Goal: Task Accomplishment & Management: Use online tool/utility

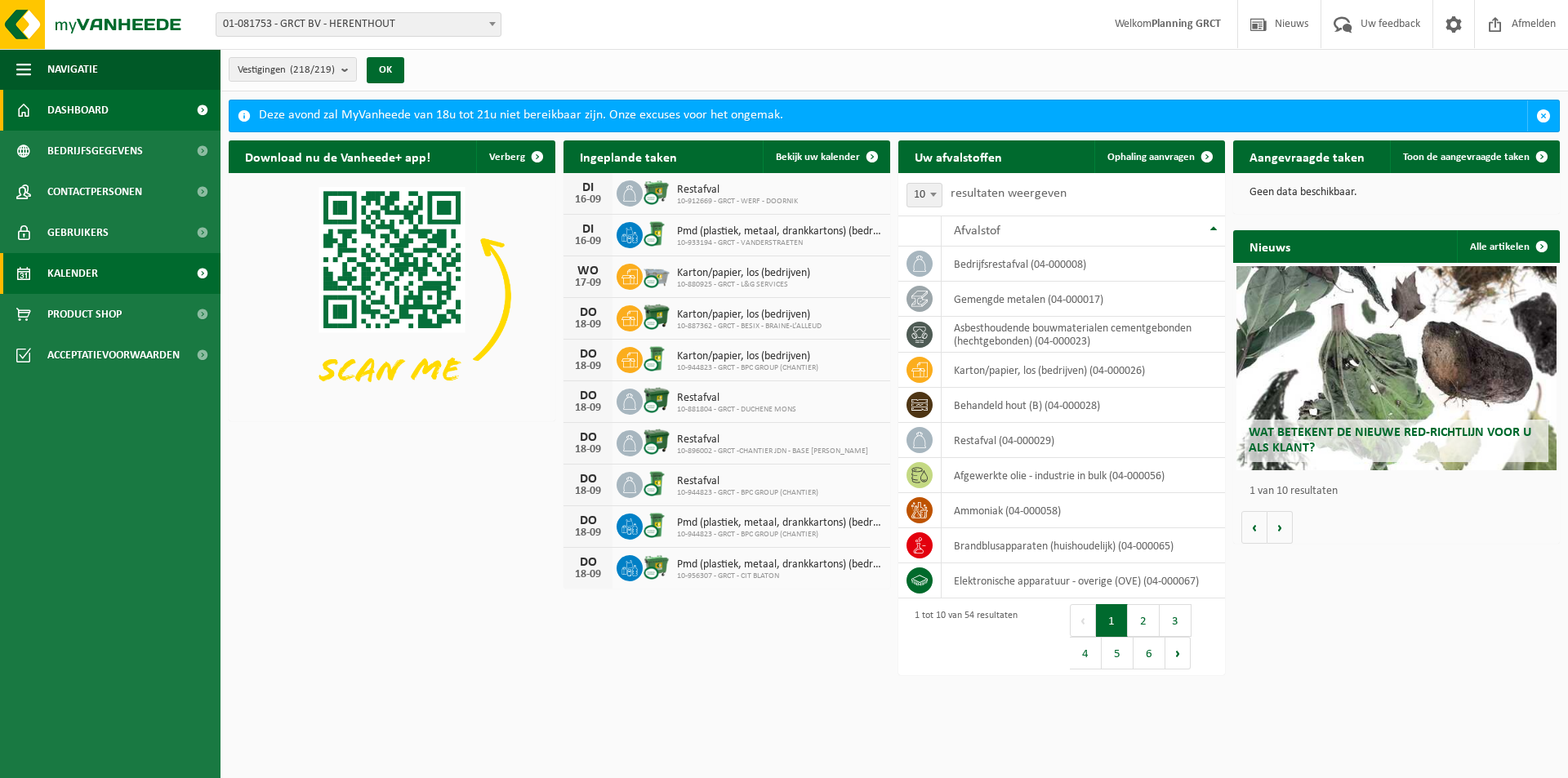
click at [197, 271] on span at bounding box center [203, 273] width 37 height 41
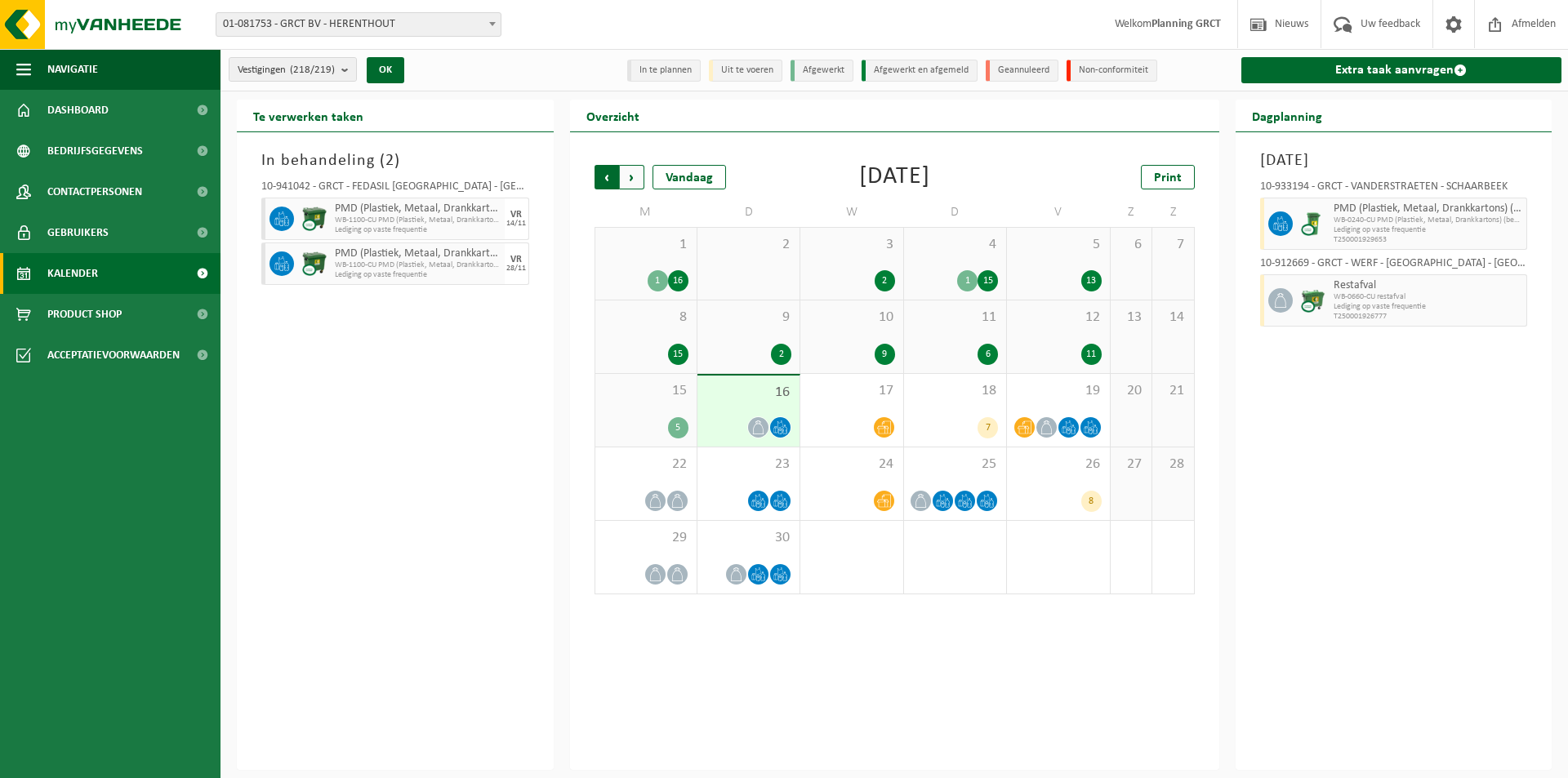
click at [637, 178] on span "Volgende" at bounding box center [632, 178] width 25 height 25
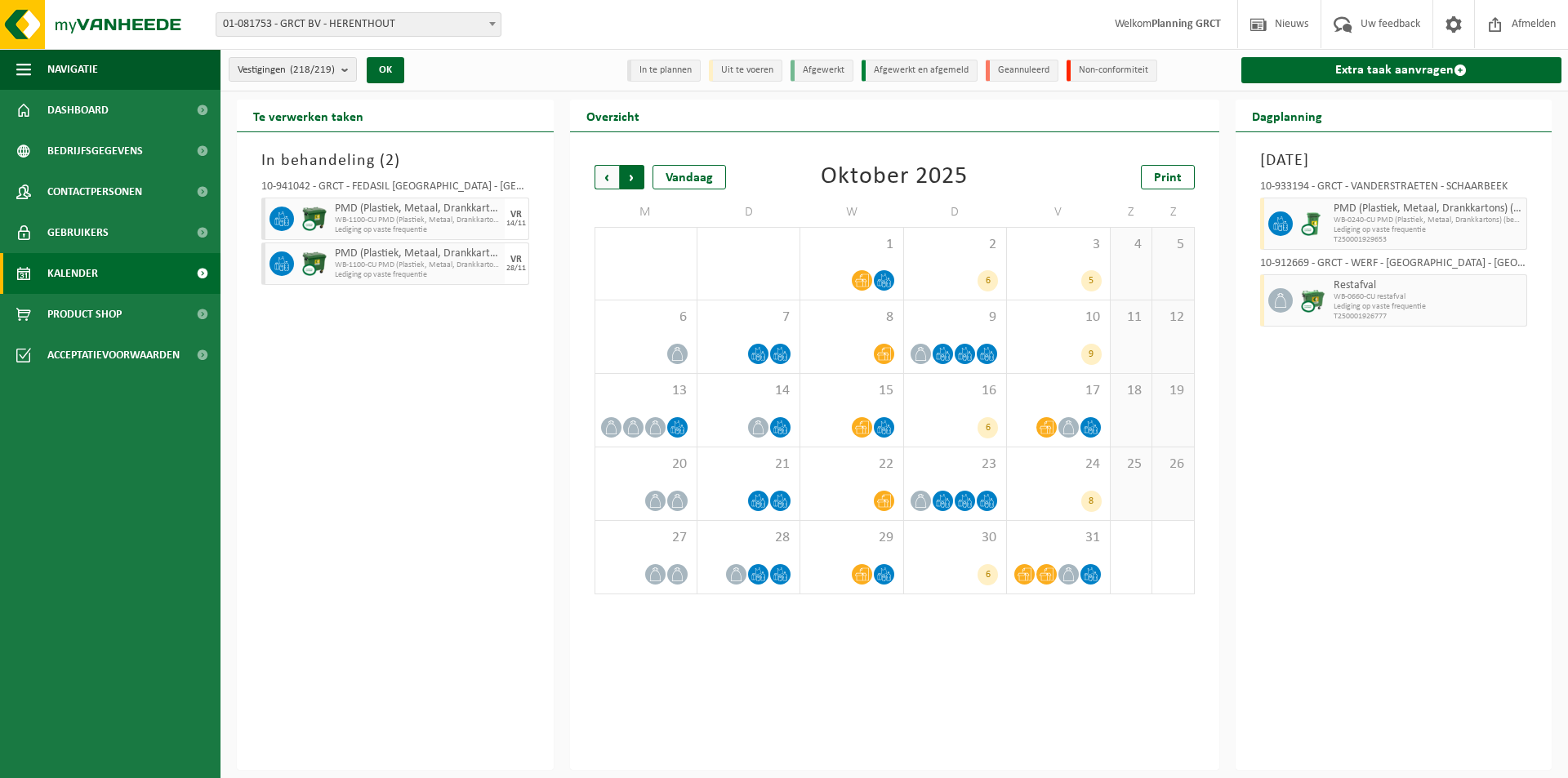
click at [605, 176] on span "Vorige" at bounding box center [607, 178] width 25 height 25
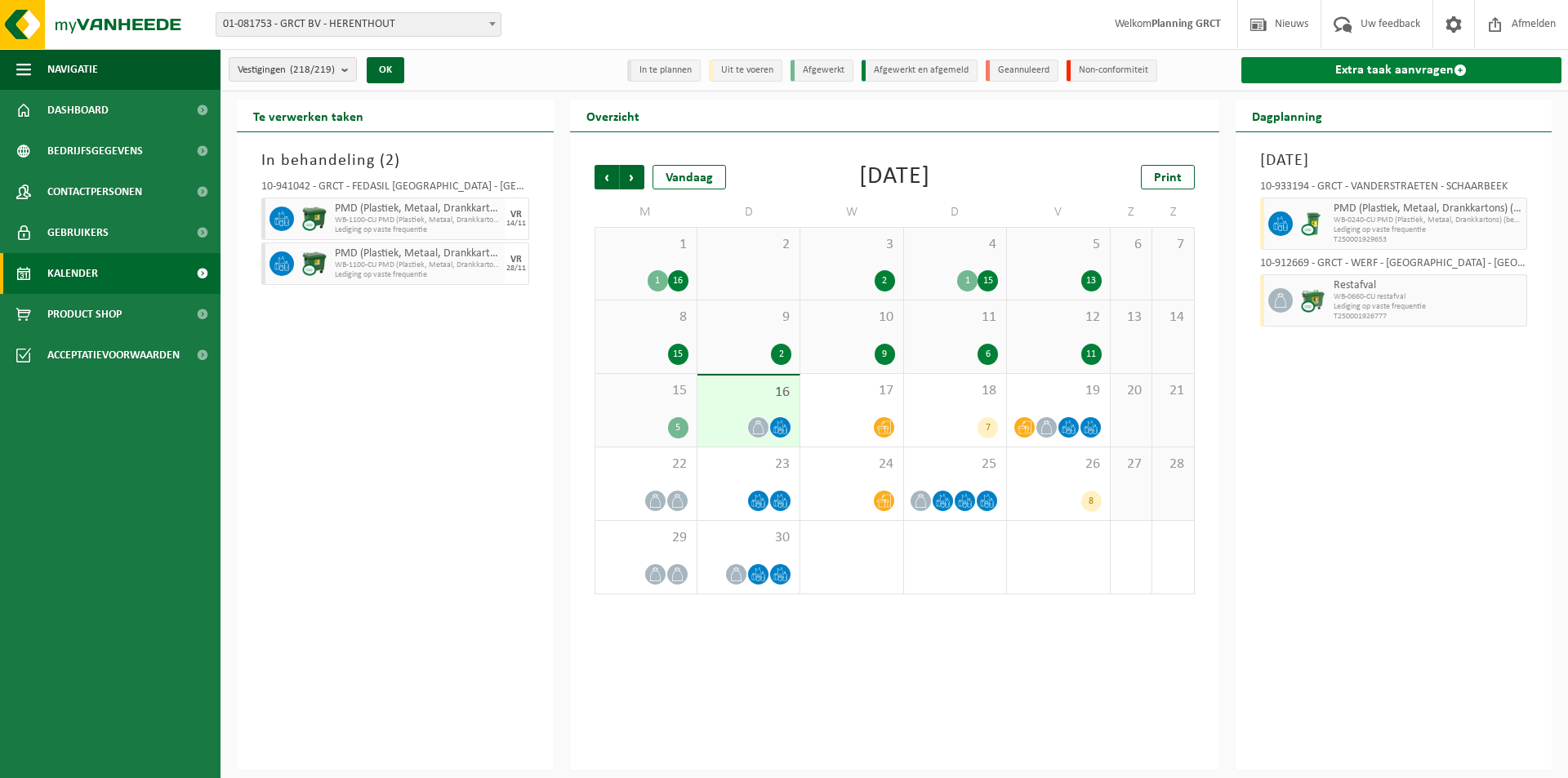
click at [1400, 71] on link "Extra taak aanvragen" at bounding box center [1401, 71] width 321 height 27
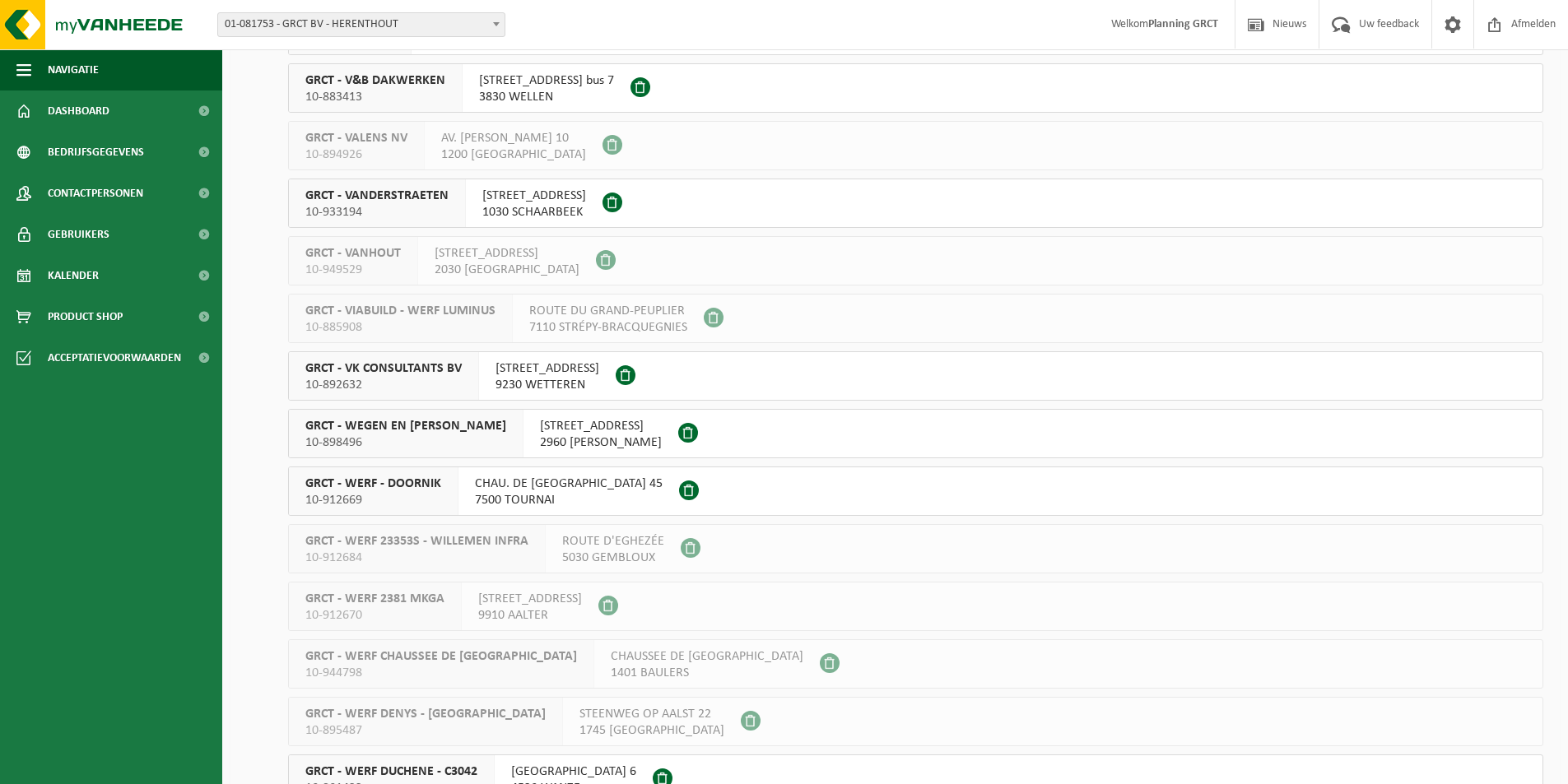
scroll to position [8391, 0]
click at [409, 368] on span "GRCT - VK CONSULTANTS BV" at bounding box center [383, 367] width 156 height 16
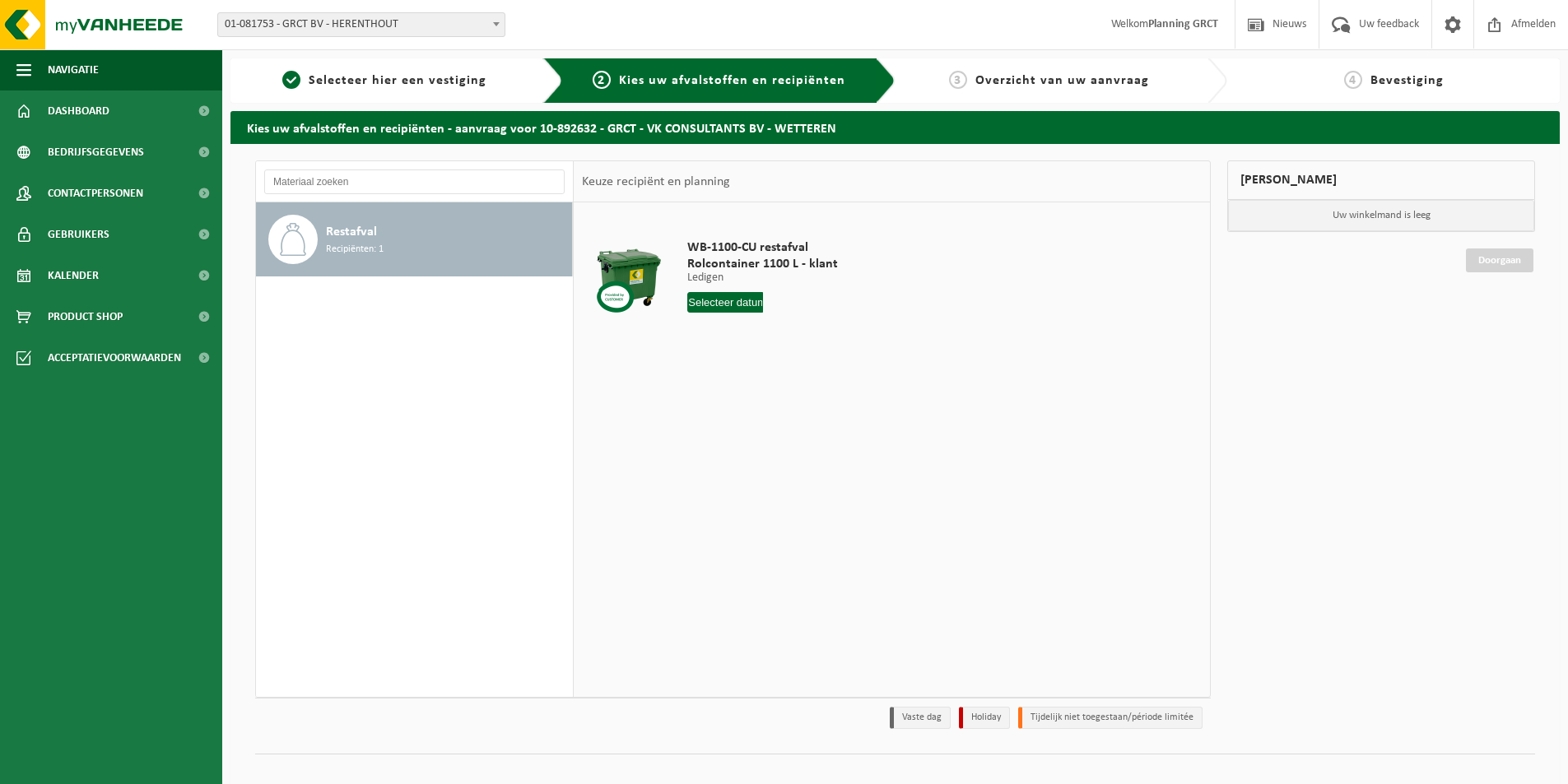
click at [732, 304] on input "text" at bounding box center [725, 302] width 76 height 20
click at [789, 445] on div "18" at bounding box center [790, 448] width 29 height 27
type input "Van 2025-09-18"
click at [737, 363] on button "In winkelmand" at bounding box center [735, 364] width 91 height 27
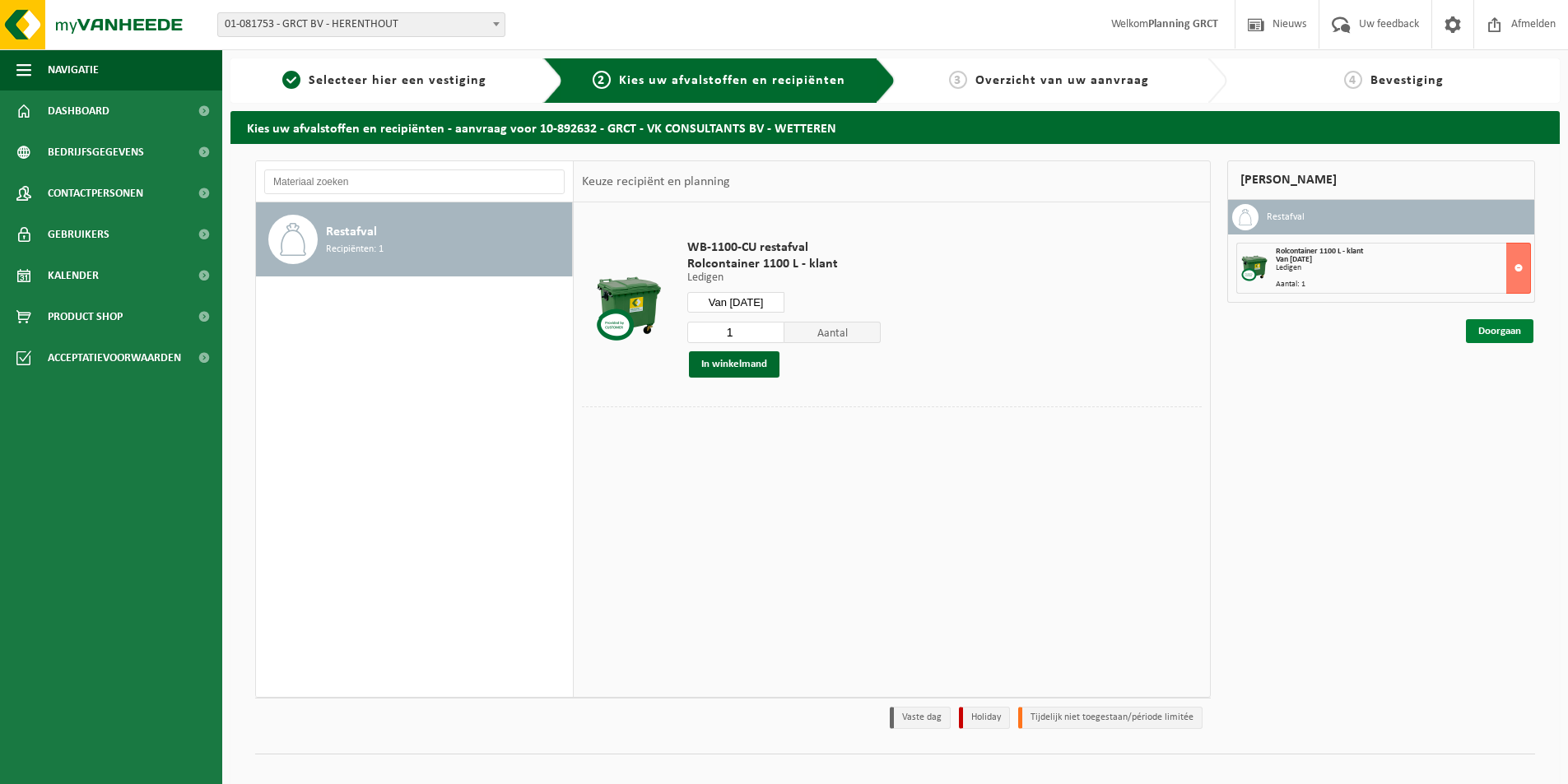
click at [1498, 331] on link "Doorgaan" at bounding box center [1499, 331] width 68 height 24
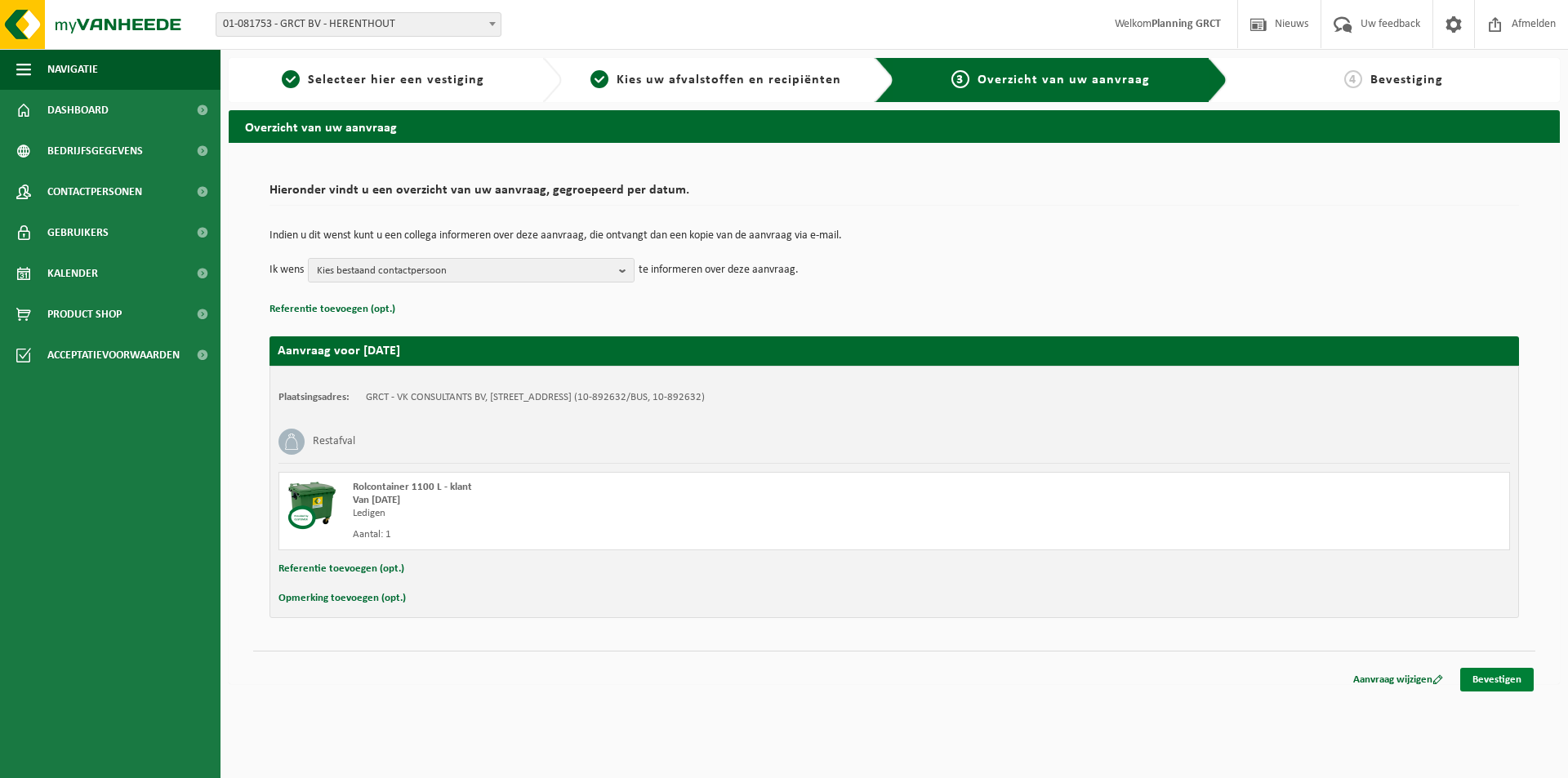
click at [1493, 676] on link "Bevestigen" at bounding box center [1496, 679] width 73 height 24
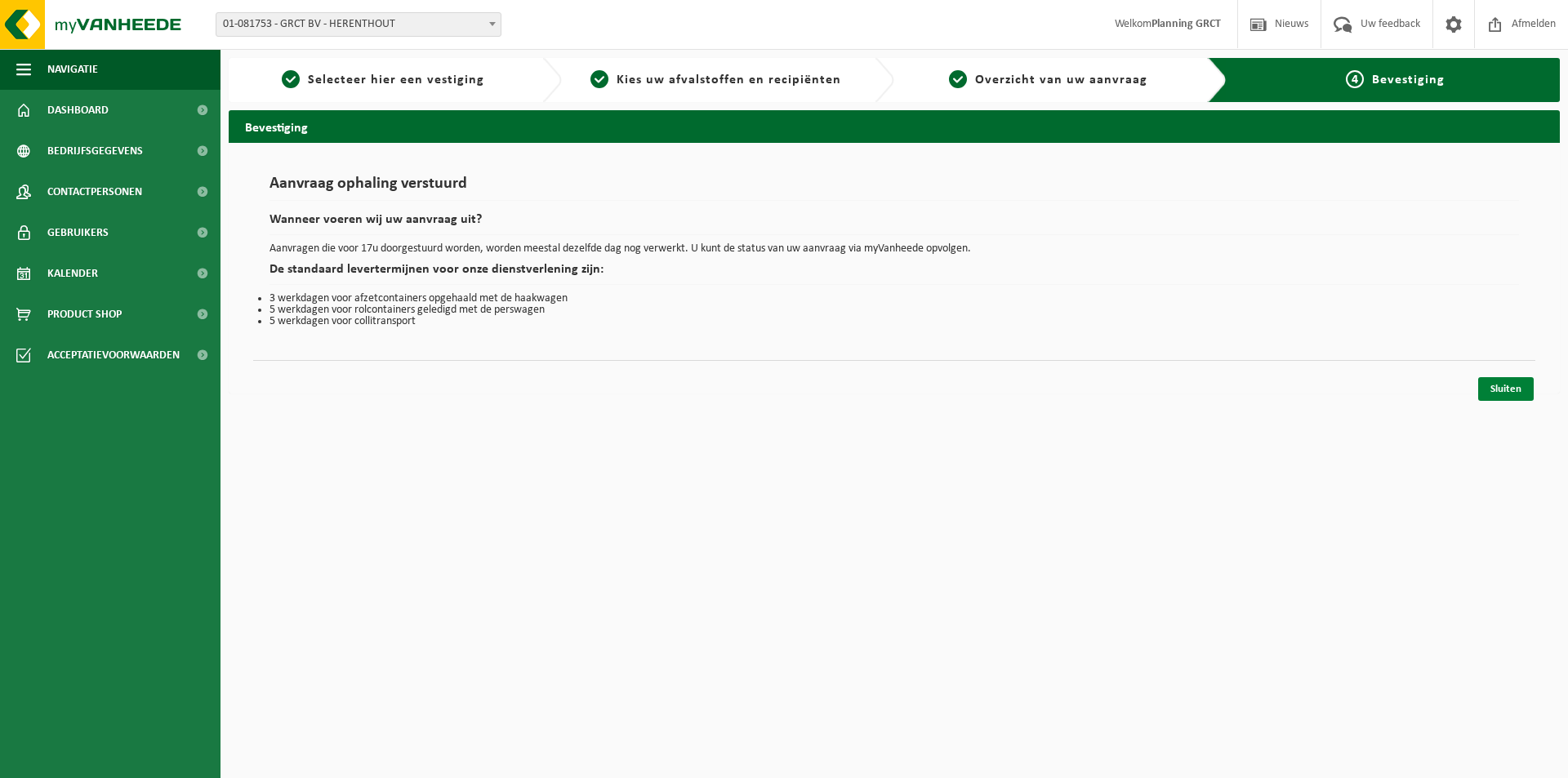
click at [1516, 391] on link "Sluiten" at bounding box center [1505, 389] width 56 height 24
